Goal: Transaction & Acquisition: Purchase product/service

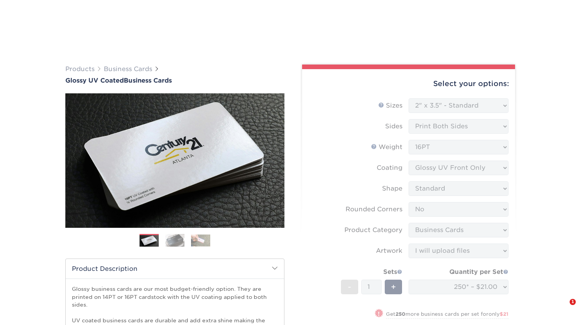
select select "2.00x3.50"
select select "0"
select select "3b5148f1-0588-4f88-a218-97bcfdce65c1"
select select "upload"
select select "250* – $21.00"
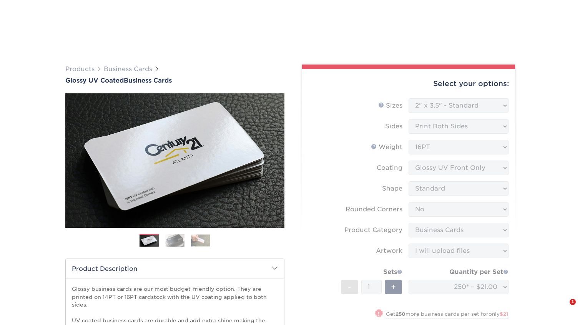
select select "198971fb-b0f2-4966-ba3b-178a1197b453"
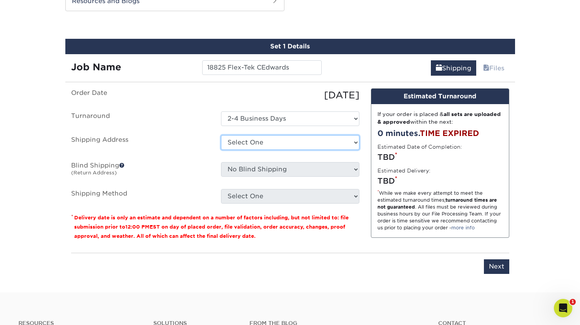
click at [294, 140] on select "Select One Craig Barry Dane Oleson - TCC Exsel Advertising Group FLEX-TEK Flex-…" at bounding box center [290, 142] width 138 height 15
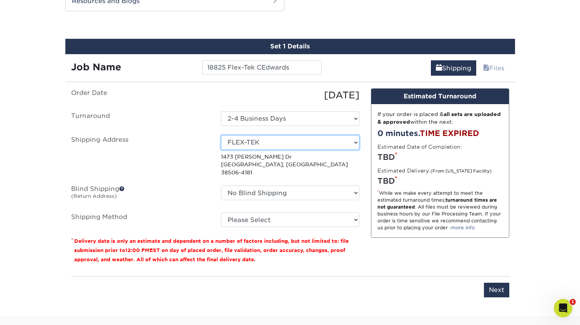
click at [289, 146] on select "Select One Craig Barry Dane Oleson - TCC Exsel Advertising Group FLEX-TEK Flex-…" at bounding box center [290, 142] width 138 height 15
select select "212130"
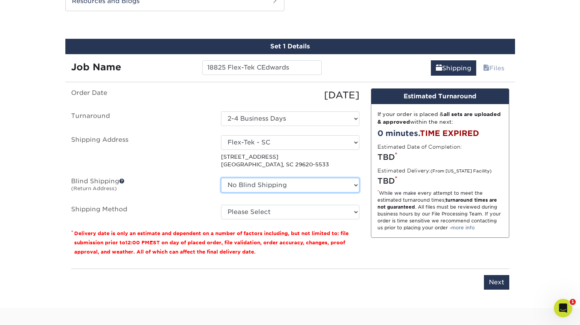
click at [294, 188] on select "No Blind Shipping Craig Barry Dane Oleson - TCC Exsel Advertising Group FLEX-TE…" at bounding box center [290, 185] width 138 height 15
select select "139447"
click at [221, 178] on select "No Blind Shipping Craig Barry Dane Oleson - TCC Exsel Advertising Group FLEX-TE…" at bounding box center [290, 185] width 138 height 15
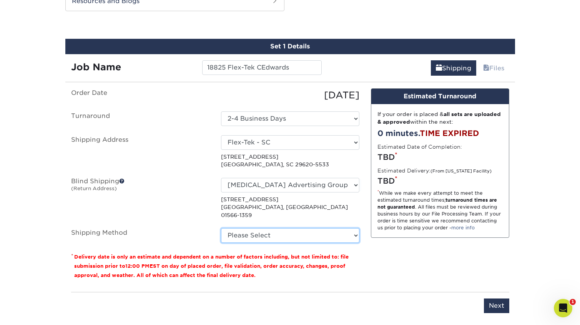
click at [309, 231] on select "Please Select Ground Shipping (+$7.84) 3 Day Shipping Service (+$19.61) 2 Day A…" at bounding box center [290, 235] width 138 height 15
select select "02"
click at [221, 228] on select "Please Select Ground Shipping (+$7.84) 3 Day Shipping Service (+$19.61) 2 Day A…" at bounding box center [290, 235] width 138 height 15
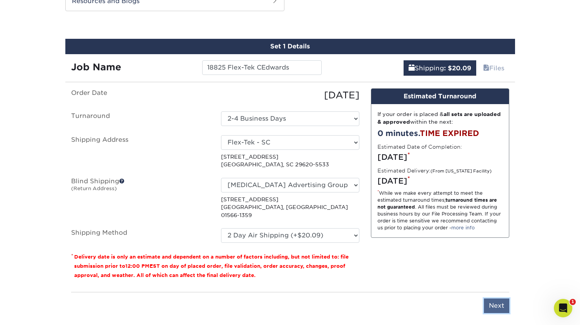
click at [499, 299] on input "Next" at bounding box center [496, 306] width 25 height 15
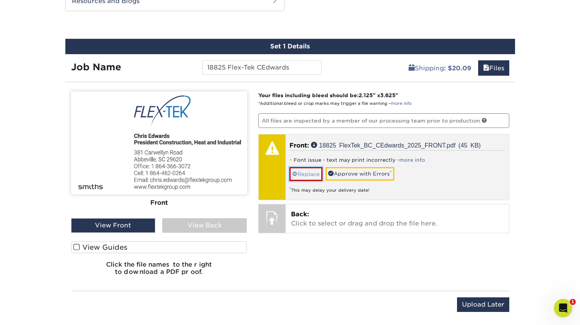
click at [301, 173] on link "Replace" at bounding box center [306, 173] width 33 height 13
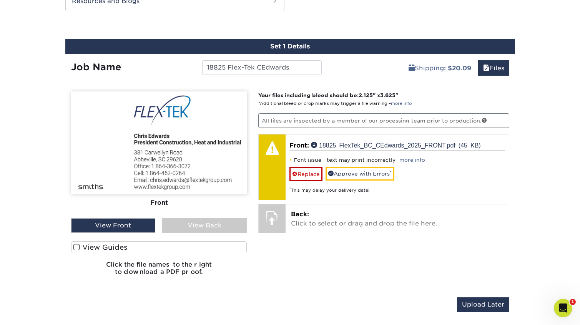
click at [133, 143] on img at bounding box center [159, 143] width 176 height 103
click at [125, 227] on div "View Front" at bounding box center [113, 225] width 85 height 15
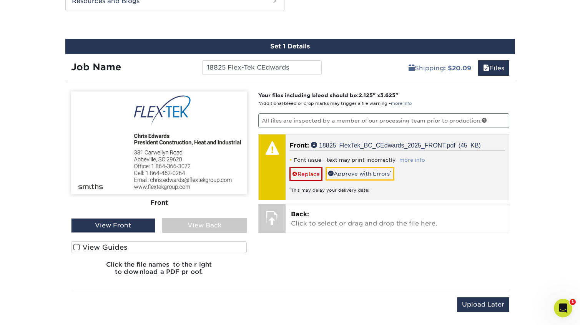
click at [404, 161] on link "more info" at bounding box center [413, 160] width 26 height 6
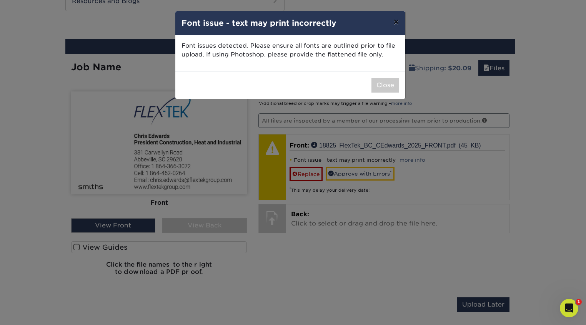
click at [393, 22] on button "×" at bounding box center [396, 22] width 18 height 22
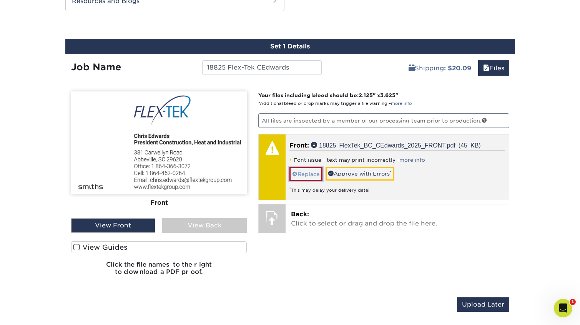
click at [298, 172] on link "Replace" at bounding box center [306, 173] width 33 height 13
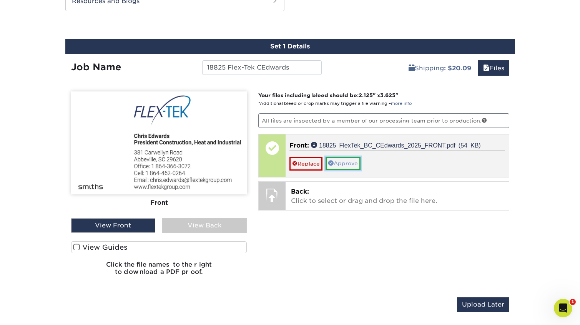
click at [351, 168] on link "Approve" at bounding box center [343, 163] width 35 height 13
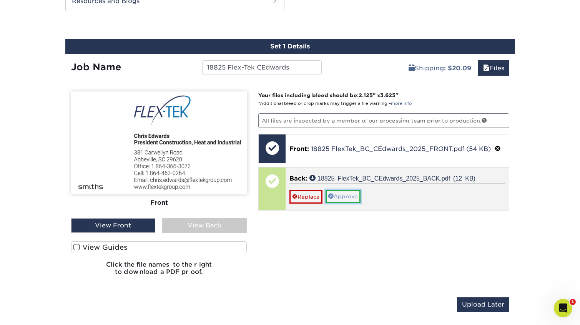
click at [344, 201] on link "Approve" at bounding box center [343, 196] width 35 height 13
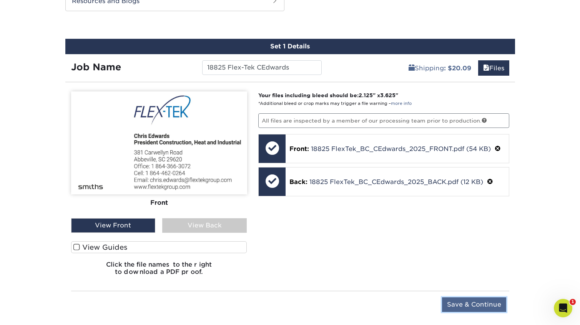
click at [473, 300] on input "Save & Continue" at bounding box center [474, 305] width 64 height 15
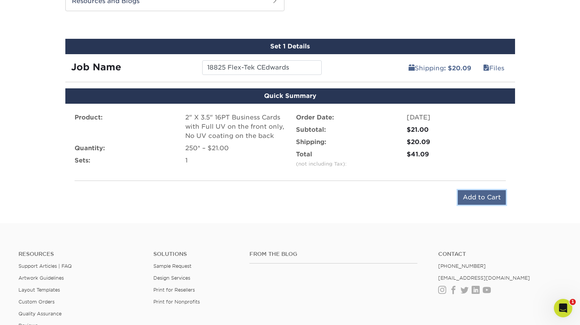
click at [478, 191] on input "Add to Cart" at bounding box center [482, 197] width 48 height 15
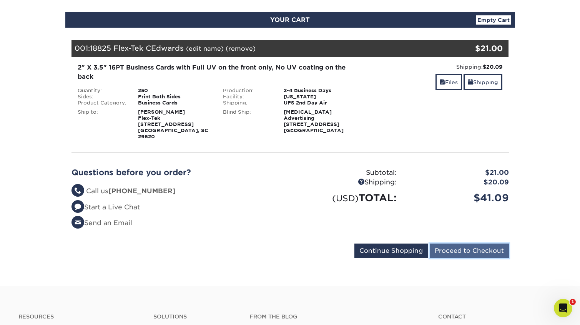
click at [482, 247] on input "Proceed to Checkout" at bounding box center [469, 251] width 79 height 15
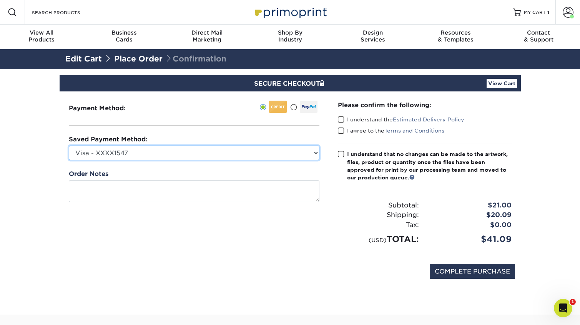
click at [258, 155] on select "Visa - XXXX1547 Visa - XXXX4412 New Credit Card" at bounding box center [194, 153] width 251 height 15
select select "73270"
click at [69, 146] on select "Visa - XXXX1547 Visa - XXXX4412 New Credit Card" at bounding box center [194, 153] width 251 height 15
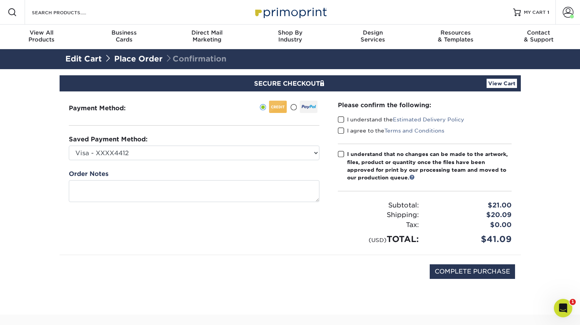
click at [341, 120] on span at bounding box center [341, 119] width 7 height 7
click at [0, 0] on input "I understand the Estimated Delivery Policy" at bounding box center [0, 0] width 0 height 0
drag, startPoint x: 340, startPoint y: 129, endPoint x: 340, endPoint y: 138, distance: 9.2
click at [340, 130] on span at bounding box center [341, 130] width 7 height 7
click at [0, 0] on input "I agree to the Terms and Conditions" at bounding box center [0, 0] width 0 height 0
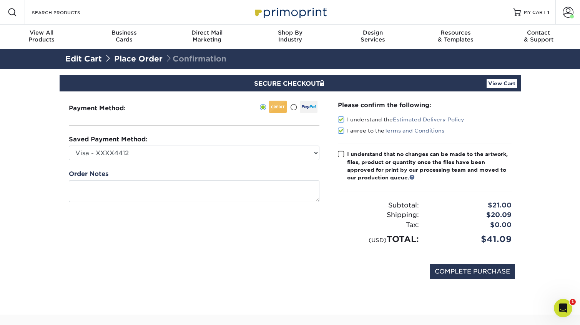
click at [341, 155] on span at bounding box center [341, 154] width 7 height 7
click at [0, 0] on input "I understand that no changes can be made to the artwork, files, product or quan…" at bounding box center [0, 0] width 0 height 0
click at [505, 271] on input "COMPLETE PURCHASE" at bounding box center [472, 272] width 85 height 15
type input "PROCESSING, PLEASE WAIT..."
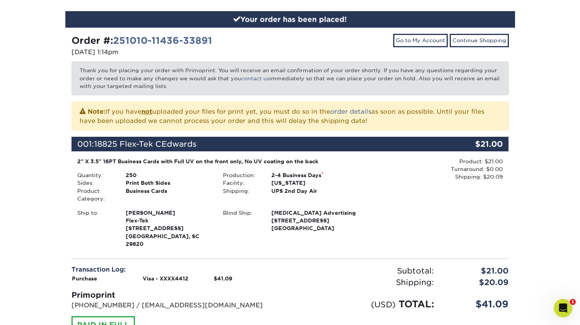
scroll to position [154, 0]
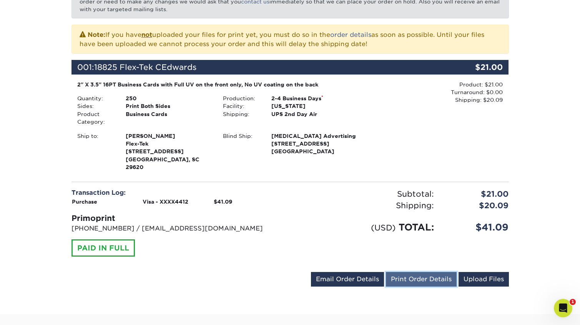
click at [431, 274] on link "Print Order Details" at bounding box center [421, 279] width 71 height 15
